Goal: Complete application form

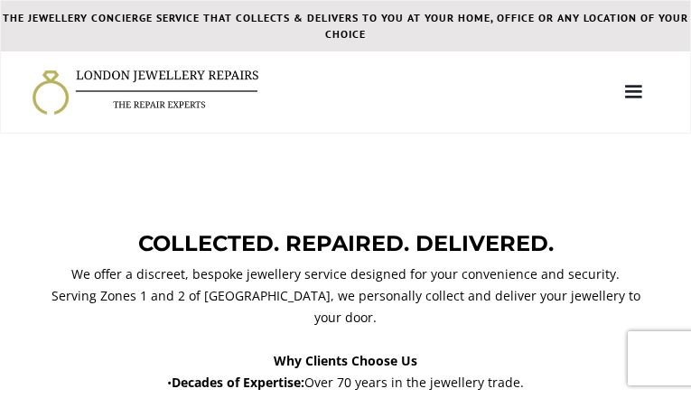
type input "tYujcKwqDfqJ"
type input "iovgZsnrxXJVgsM"
type input "2796361919"
type input "[EMAIL_ADDRESS][DOMAIN_NAME]"
type input "bUBOoLKYpHV"
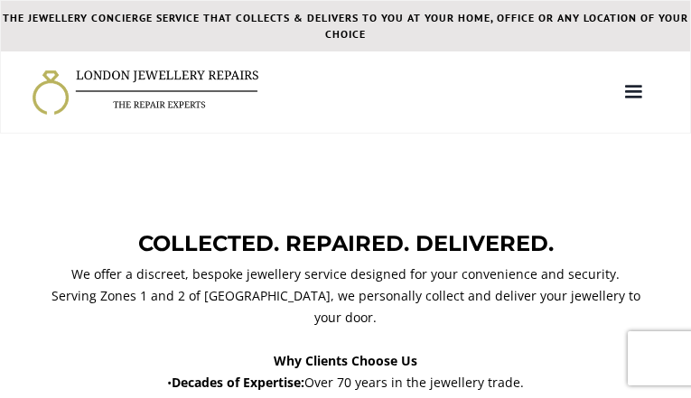
type input "rfLwkVwbGkvv"
type input "HUyucgwKgPFwJ"
type input "klohMTKnA"
select select "HRD"
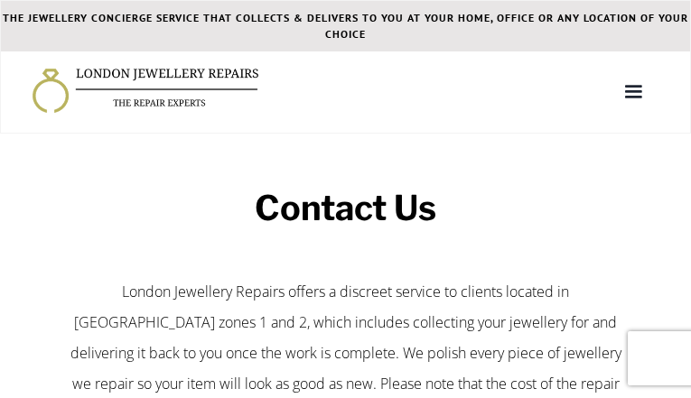
type input "AlVqlepQhTb"
type input "[EMAIL_ADDRESS][DOMAIN_NAME]"
